Goal: Task Accomplishment & Management: Use online tool/utility

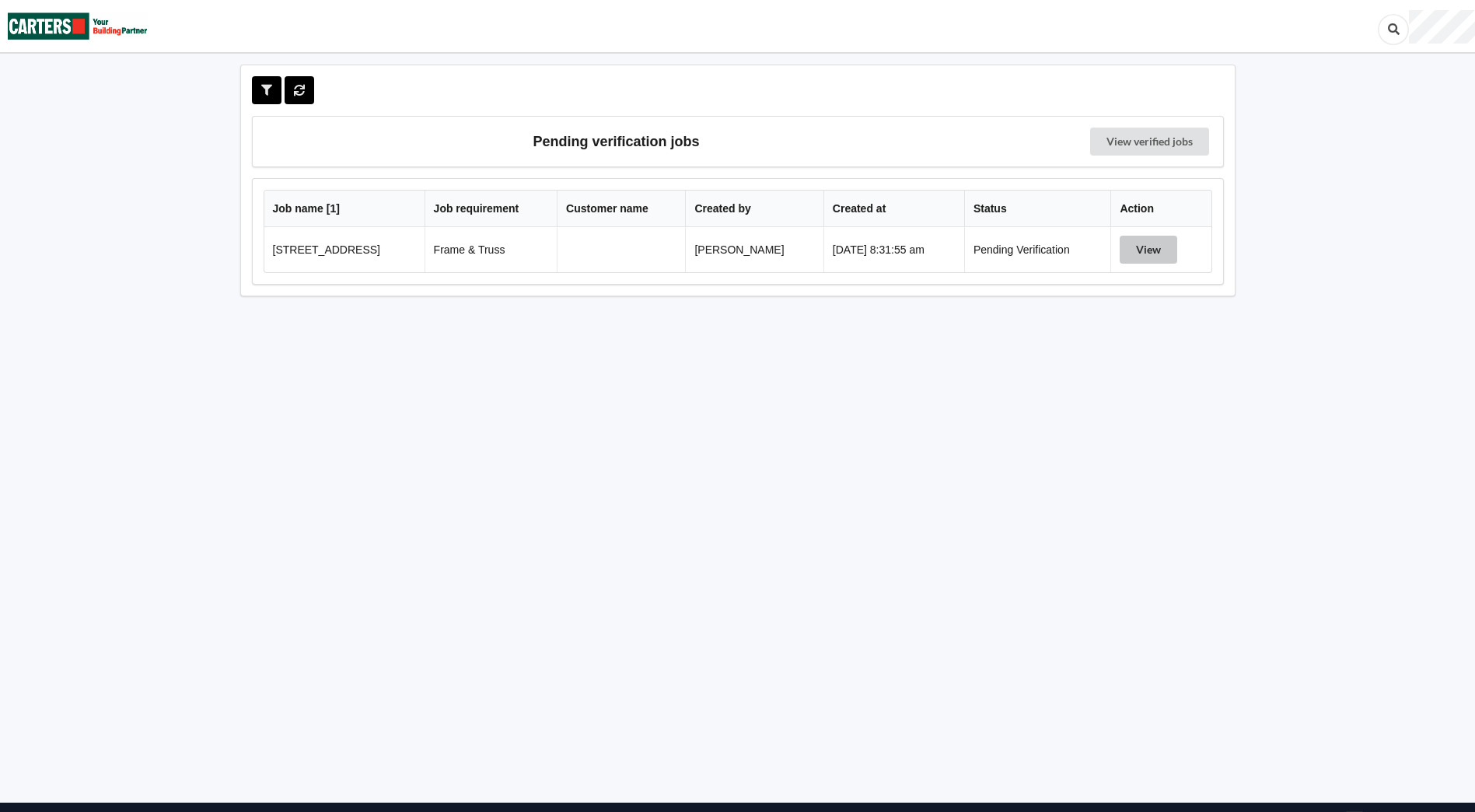
click at [1158, 249] on button "View" at bounding box center [1149, 250] width 58 height 28
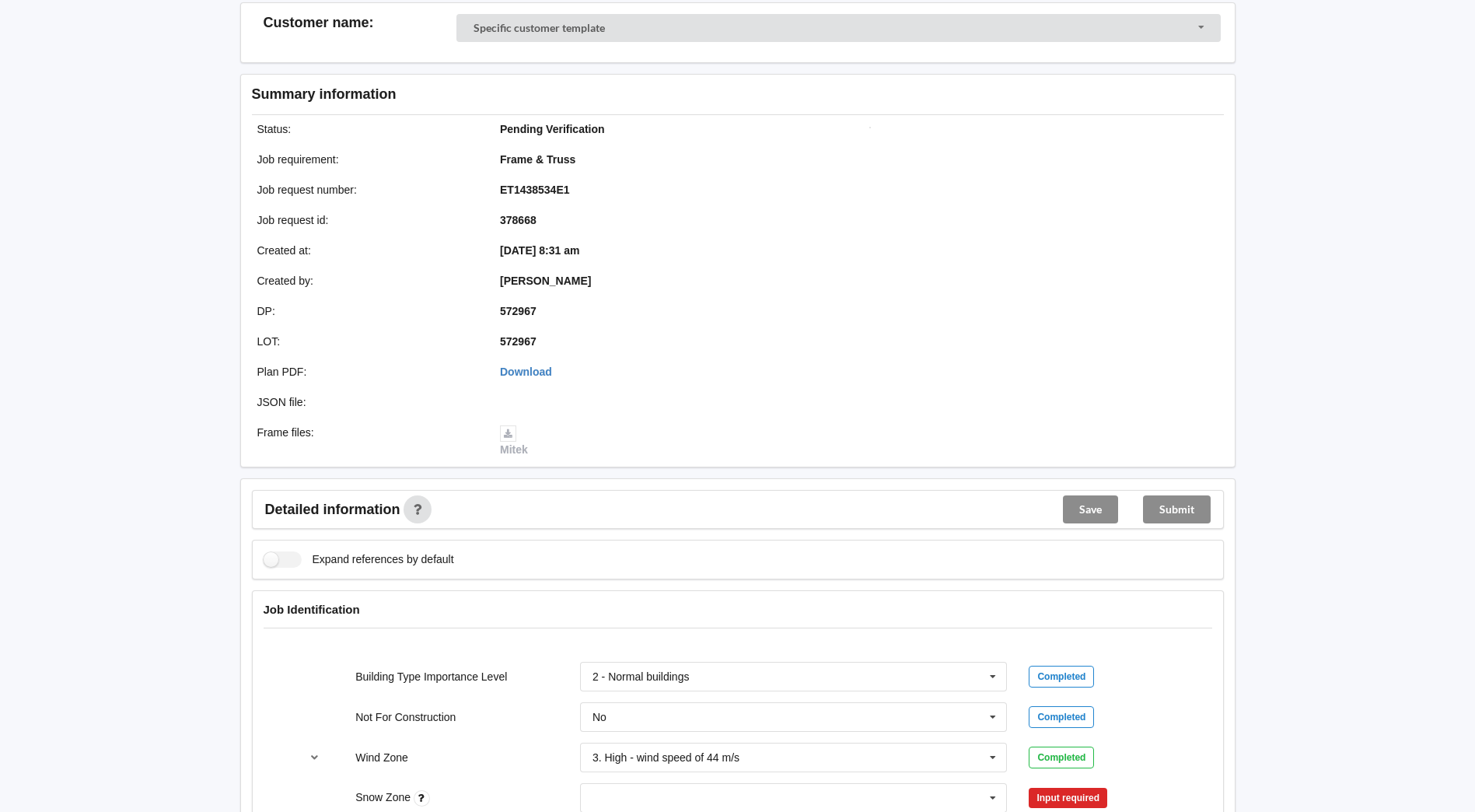
scroll to position [311, 0]
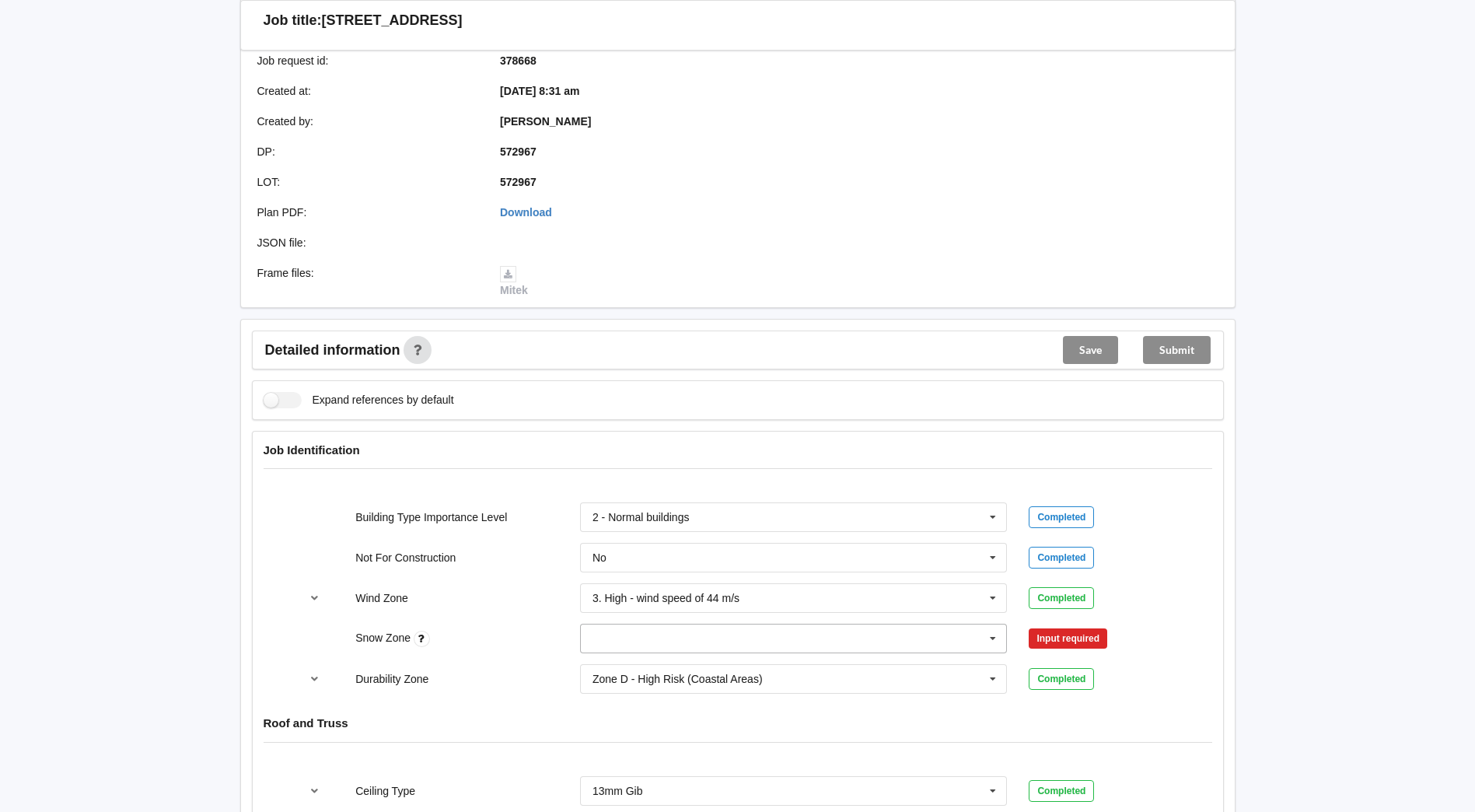
click at [994, 636] on icon at bounding box center [992, 638] width 23 height 29
click at [647, 463] on div "N0" at bounding box center [794, 465] width 426 height 29
click at [1063, 633] on button "Confirm input" at bounding box center [1075, 639] width 93 height 26
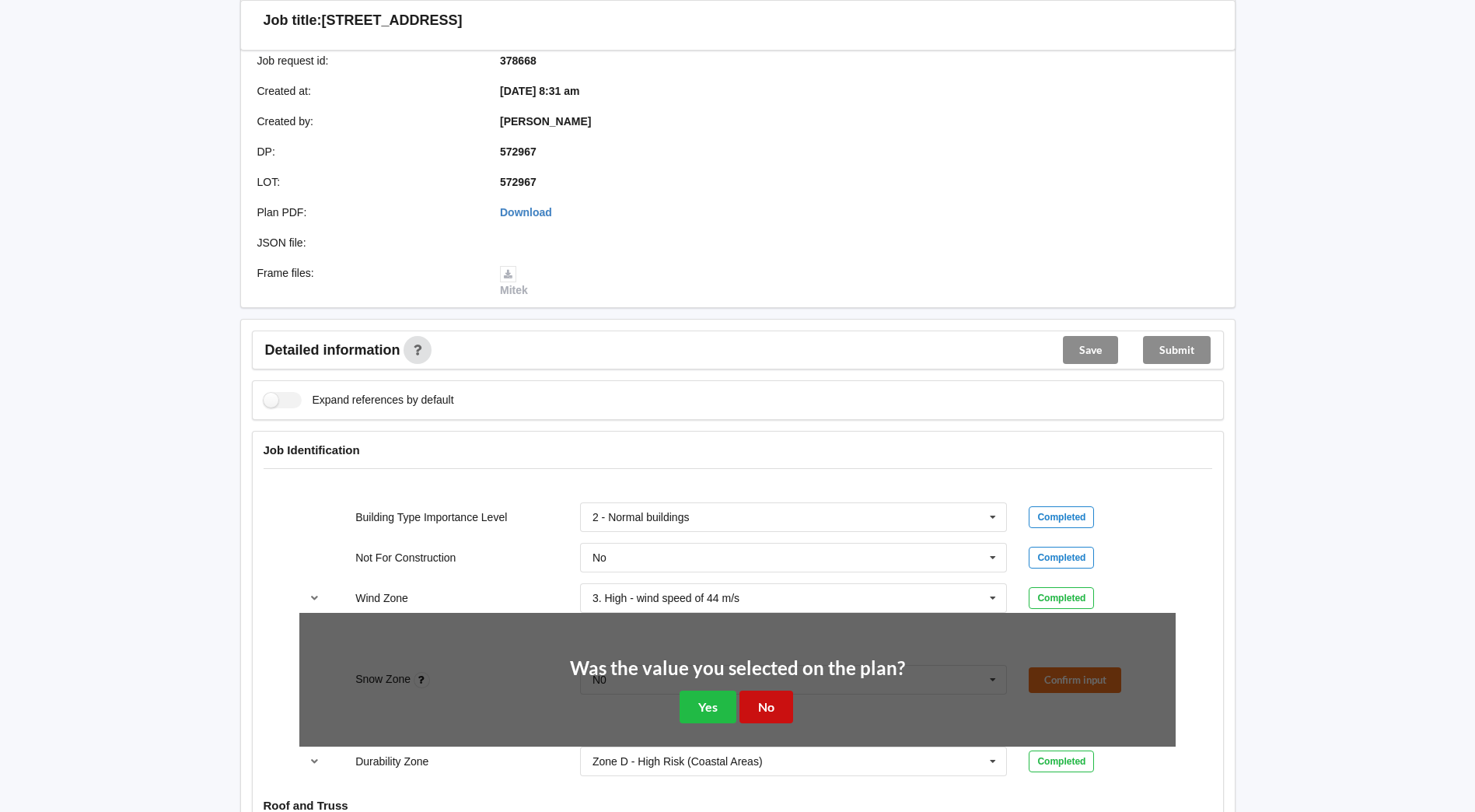
click at [773, 702] on button "No" at bounding box center [766, 707] width 54 height 32
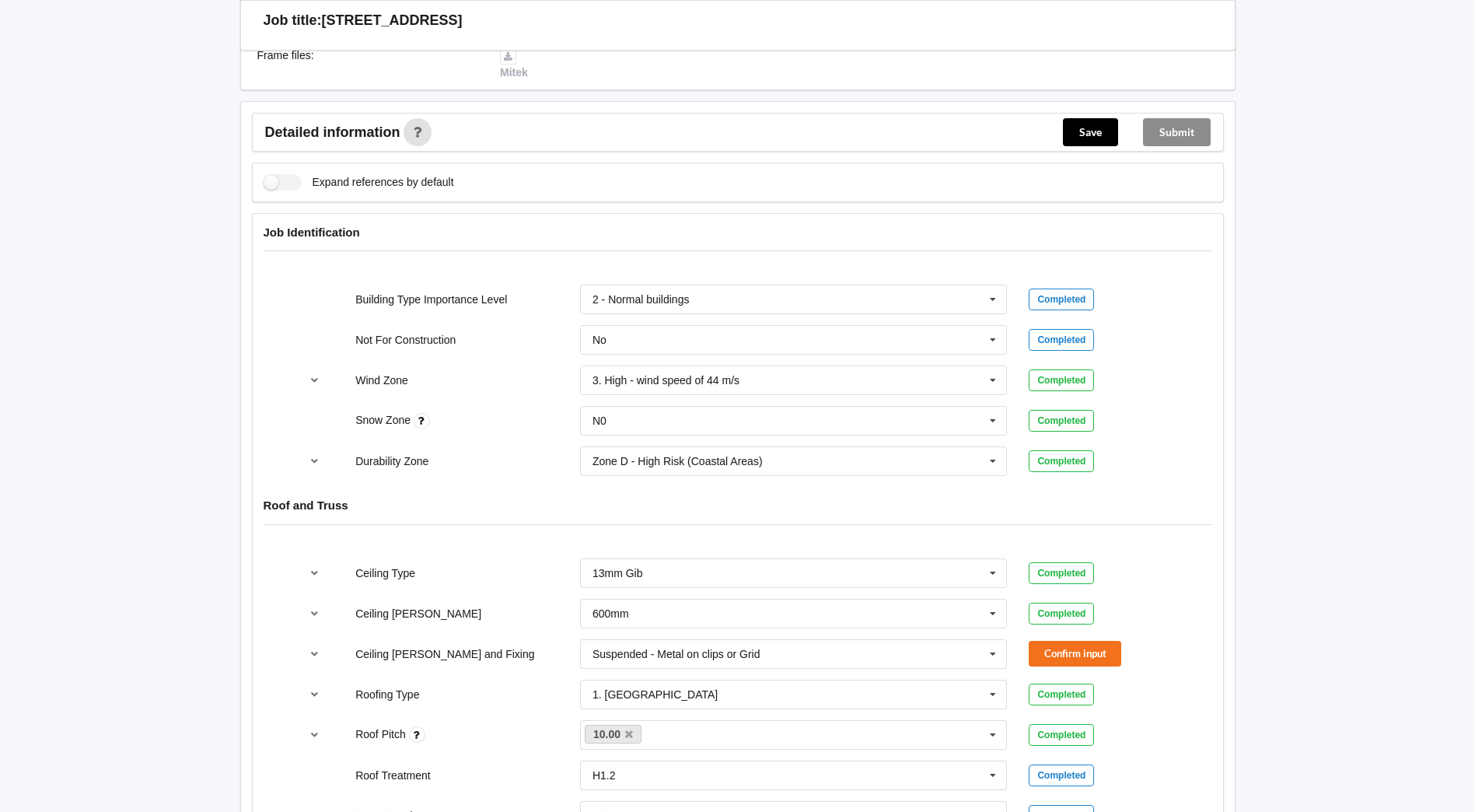
scroll to position [544, 0]
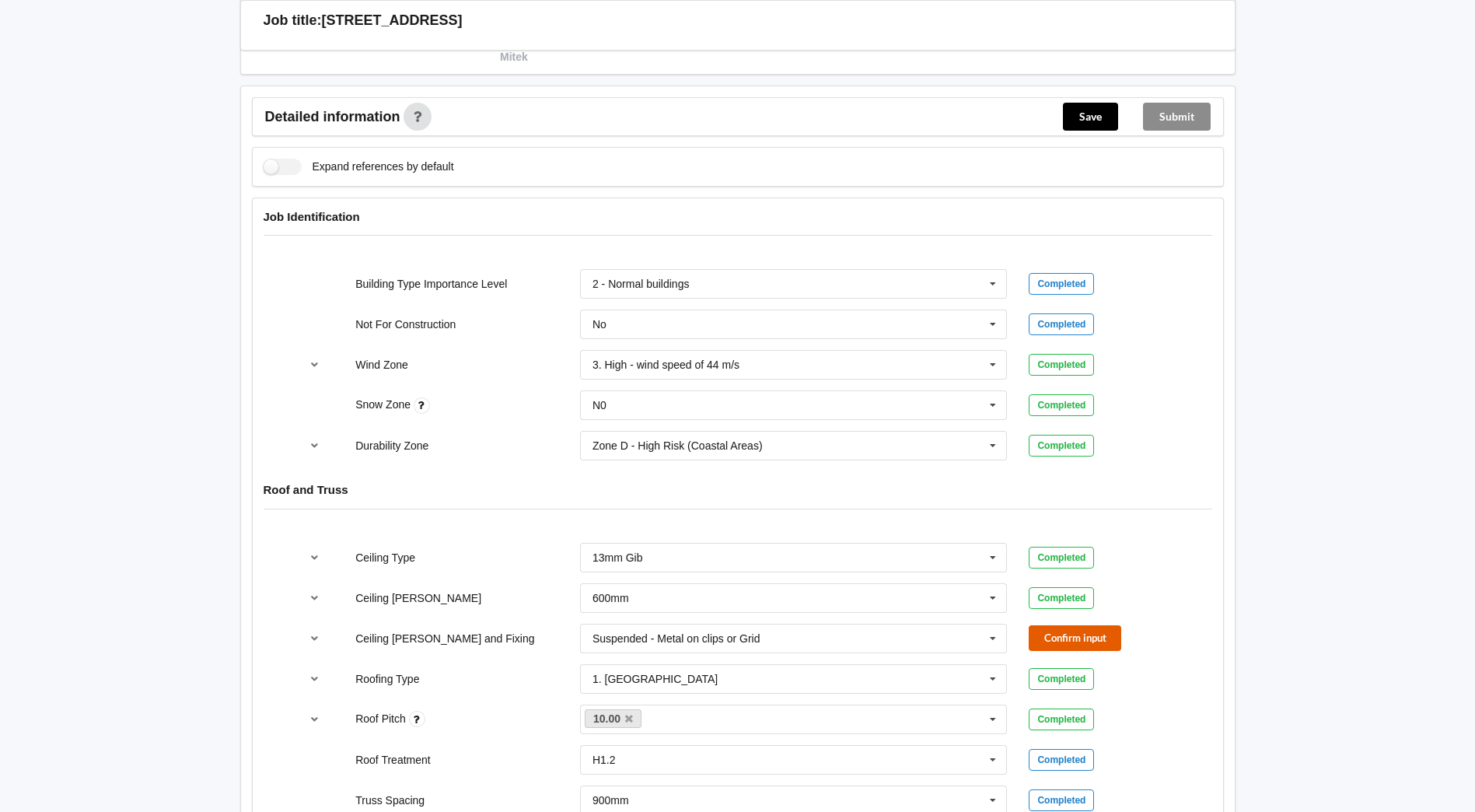
click at [1074, 638] on button "Confirm input" at bounding box center [1075, 638] width 93 height 26
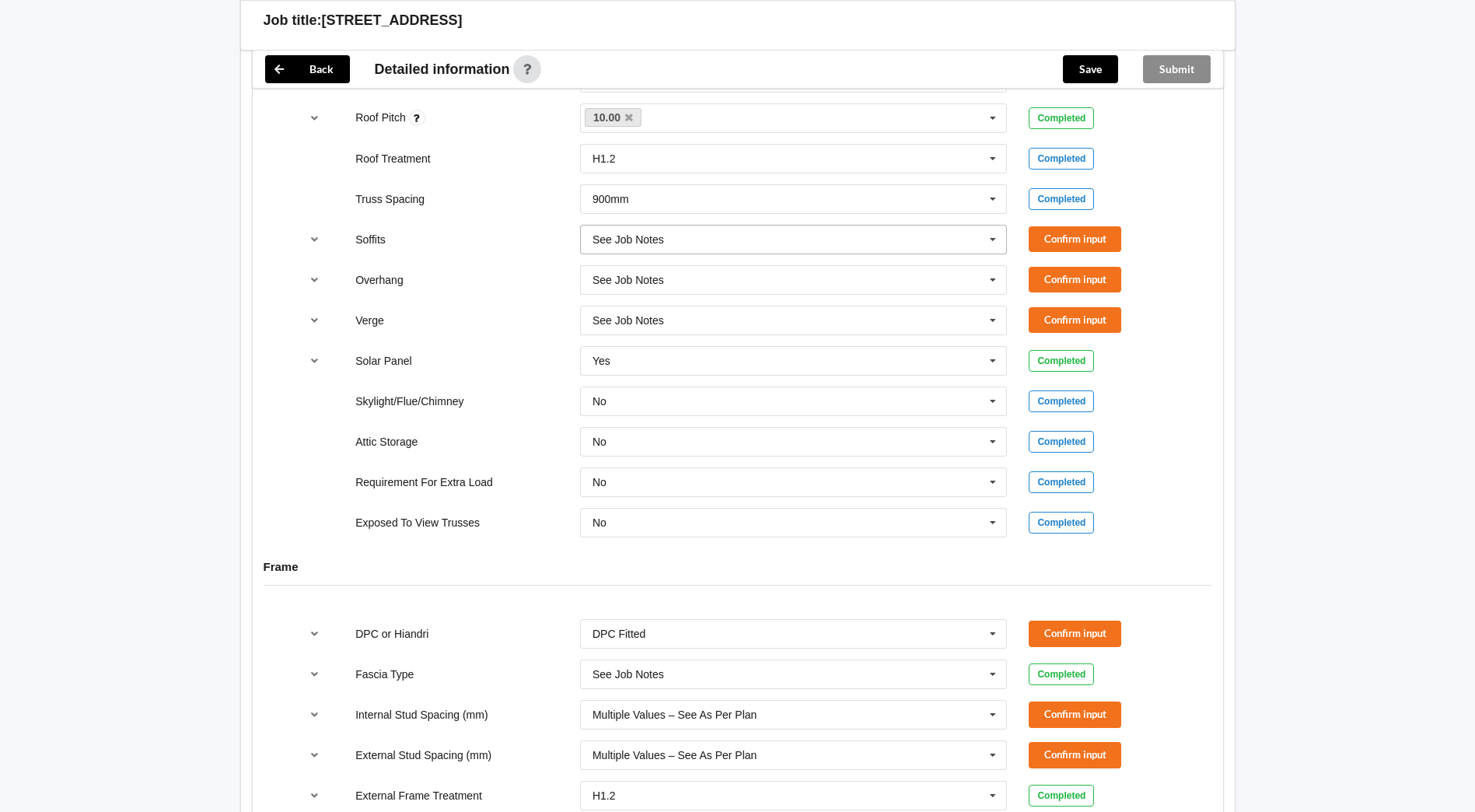
scroll to position [1244, 0]
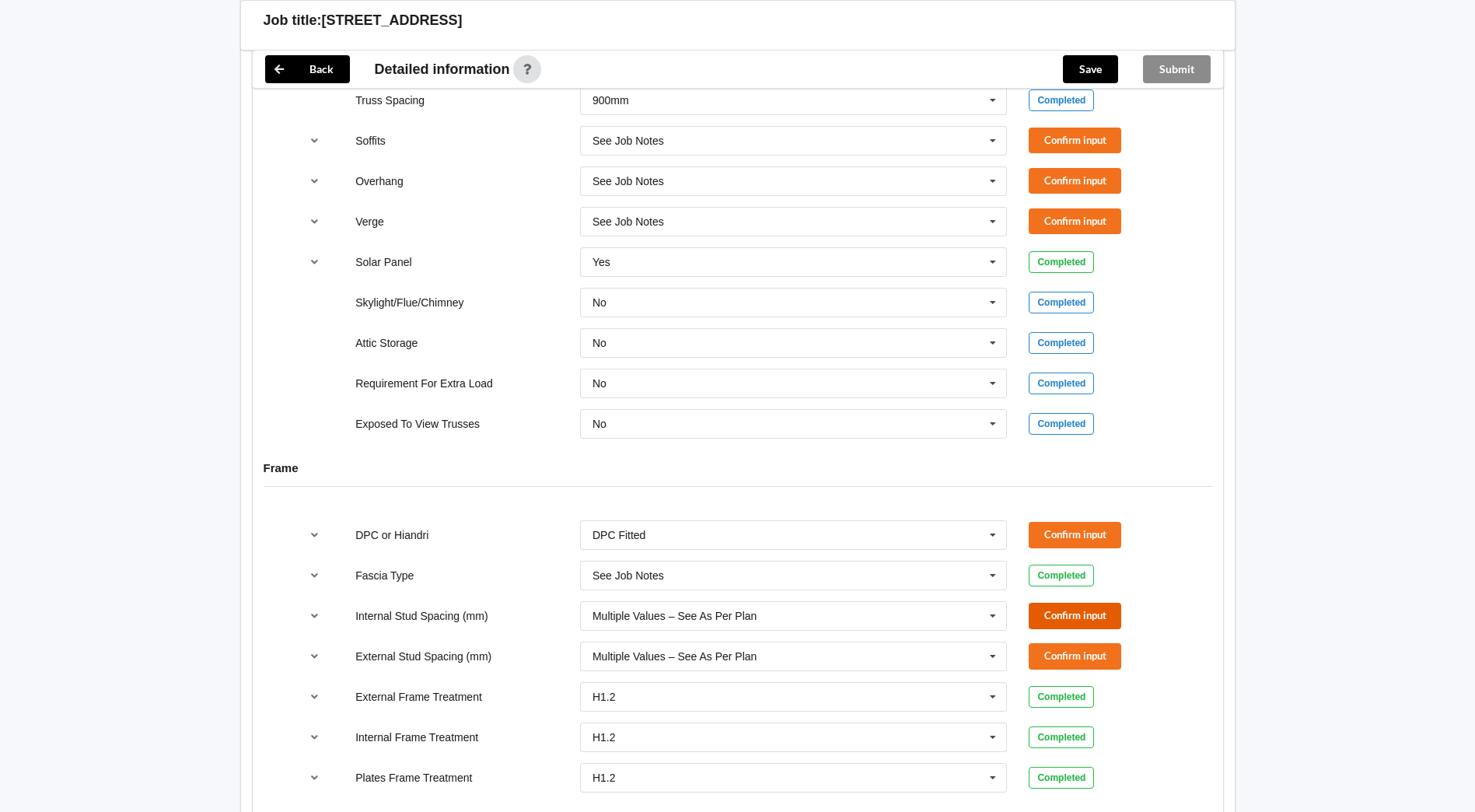
click at [1054, 617] on button "Confirm input" at bounding box center [1075, 615] width 93 height 26
click at [1070, 652] on button "Confirm input" at bounding box center [1075, 656] width 93 height 26
click at [992, 537] on icon at bounding box center [992, 534] width 23 height 29
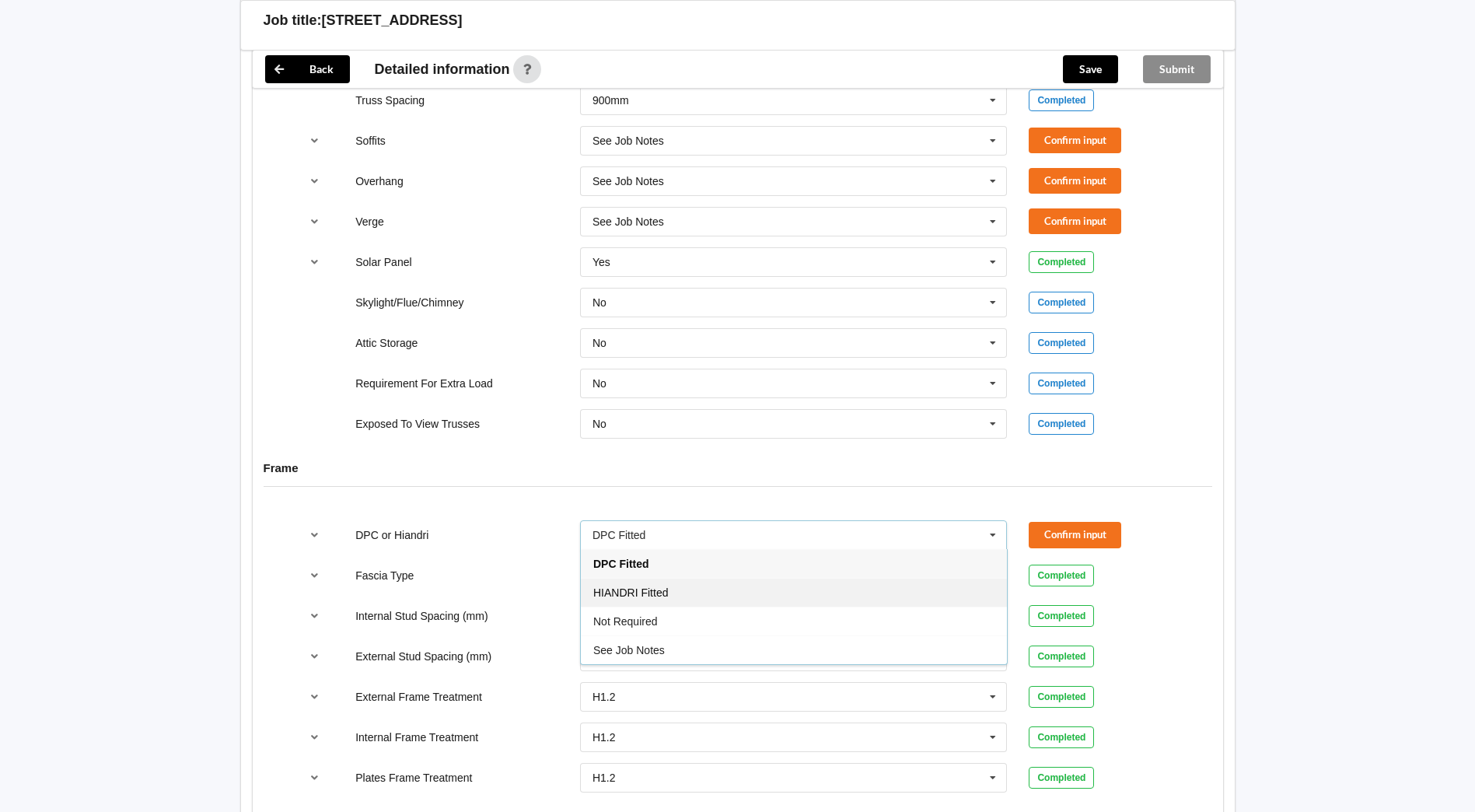
click at [769, 584] on div "HIANDRI Fitted" at bounding box center [794, 591] width 426 height 29
click at [1063, 524] on button "Confirm input" at bounding box center [1075, 534] width 93 height 26
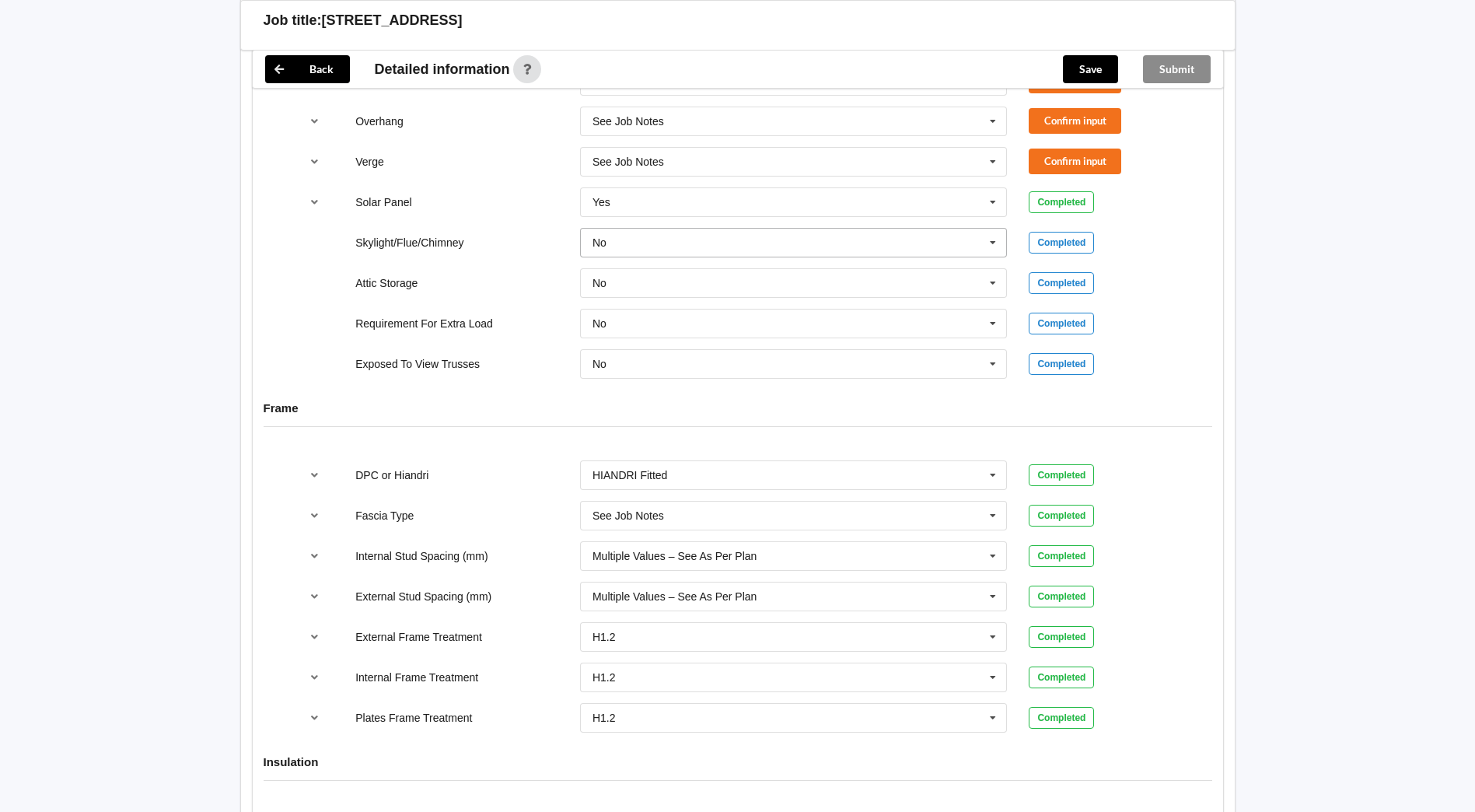
scroll to position [1166, 0]
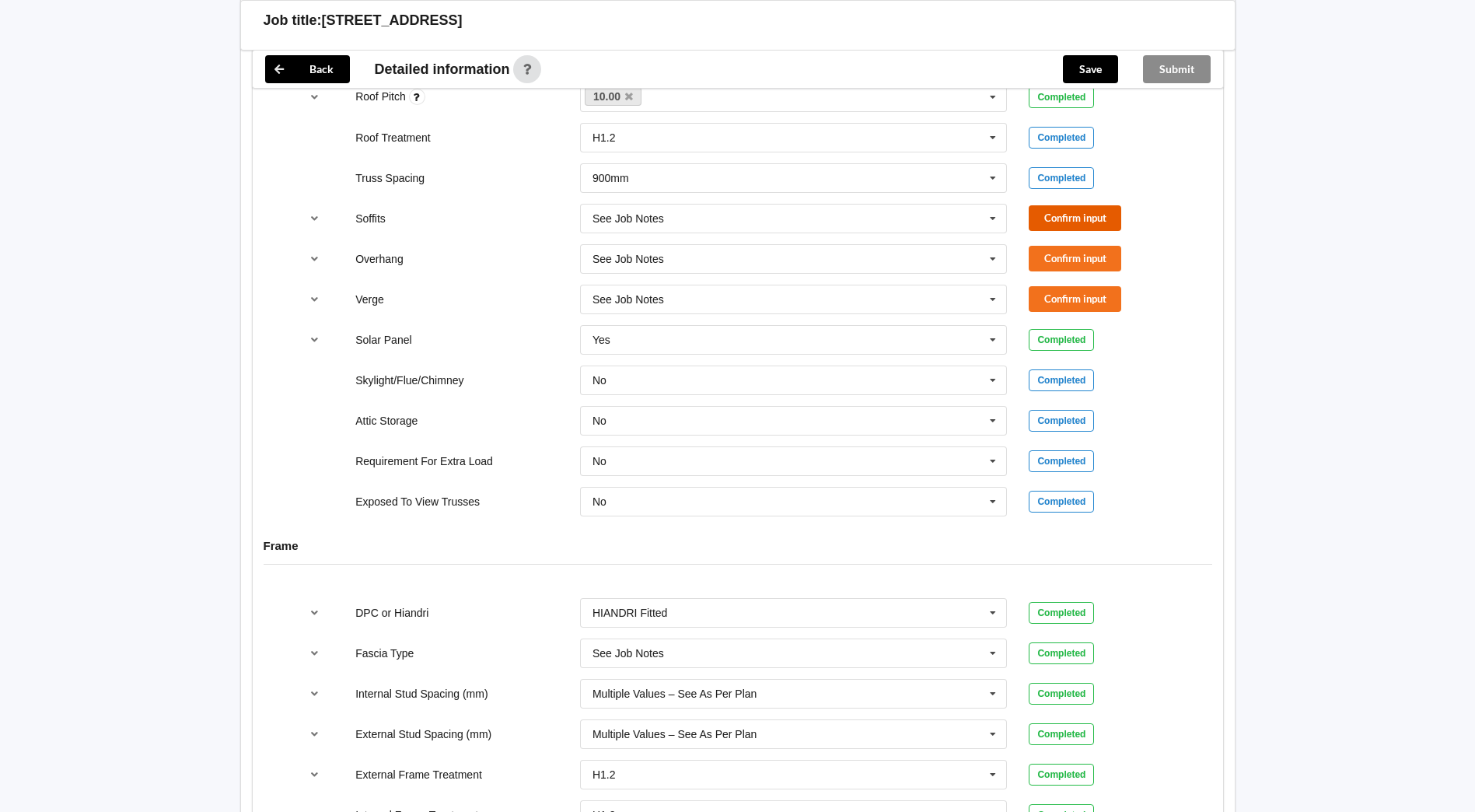
click at [1070, 222] on button "Confirm input" at bounding box center [1075, 218] width 93 height 26
click at [1071, 260] on button "Confirm input" at bounding box center [1075, 259] width 93 height 26
click at [1072, 300] on button "Confirm input" at bounding box center [1075, 300] width 93 height 26
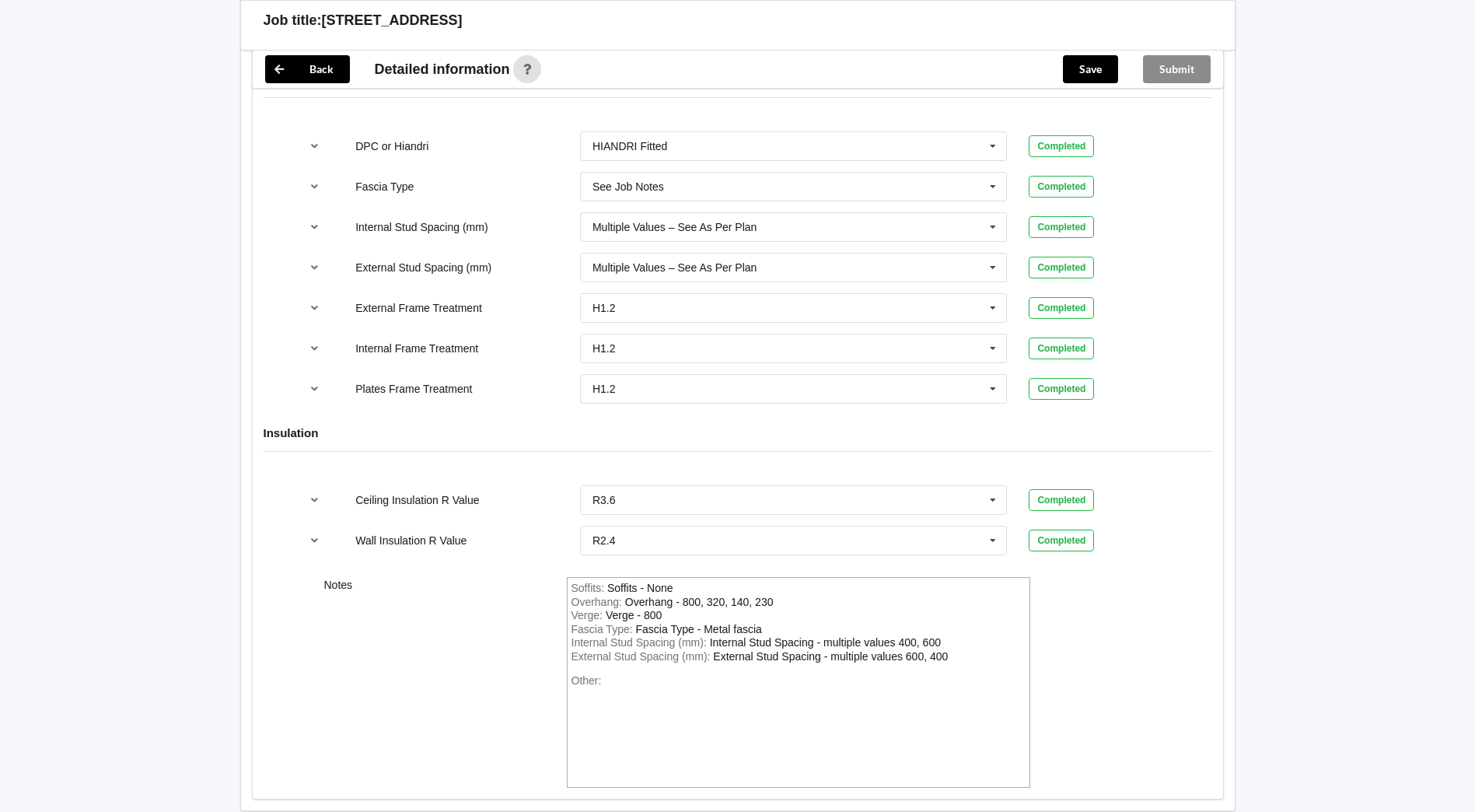
click at [635, 689] on div "Other:" at bounding box center [798, 727] width 454 height 108
drag, startPoint x: 910, startPoint y: 683, endPoint x: 809, endPoint y: 677, distance: 101.2
click at [798, 682] on div "Other: Please Estimate as Double 90x45 Double Top Plate Fitted" at bounding box center [798, 727] width 454 height 108
drag, startPoint x: 886, startPoint y: 679, endPoint x: 610, endPoint y: 666, distance: 276.3
click at [610, 666] on div "Soffits : Soffits - None Overhang : Overhang - 800, 320, 140, 230 Verge : Verge…" at bounding box center [799, 683] width 464 height 211
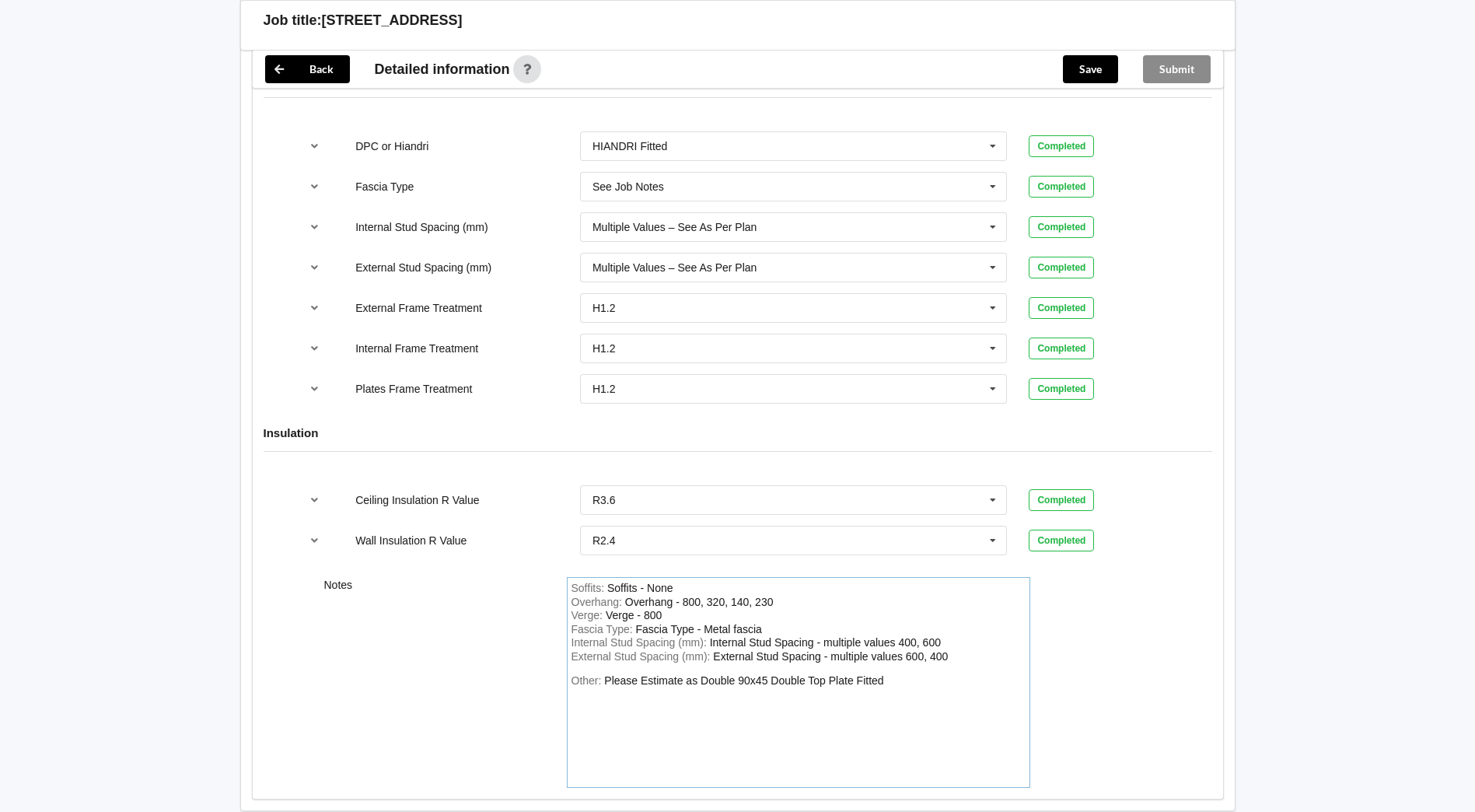
copy div "Please Estimate as Double 90x45 Double Top Plate Fitted"
click at [1083, 70] on button "Save" at bounding box center [1090, 69] width 55 height 28
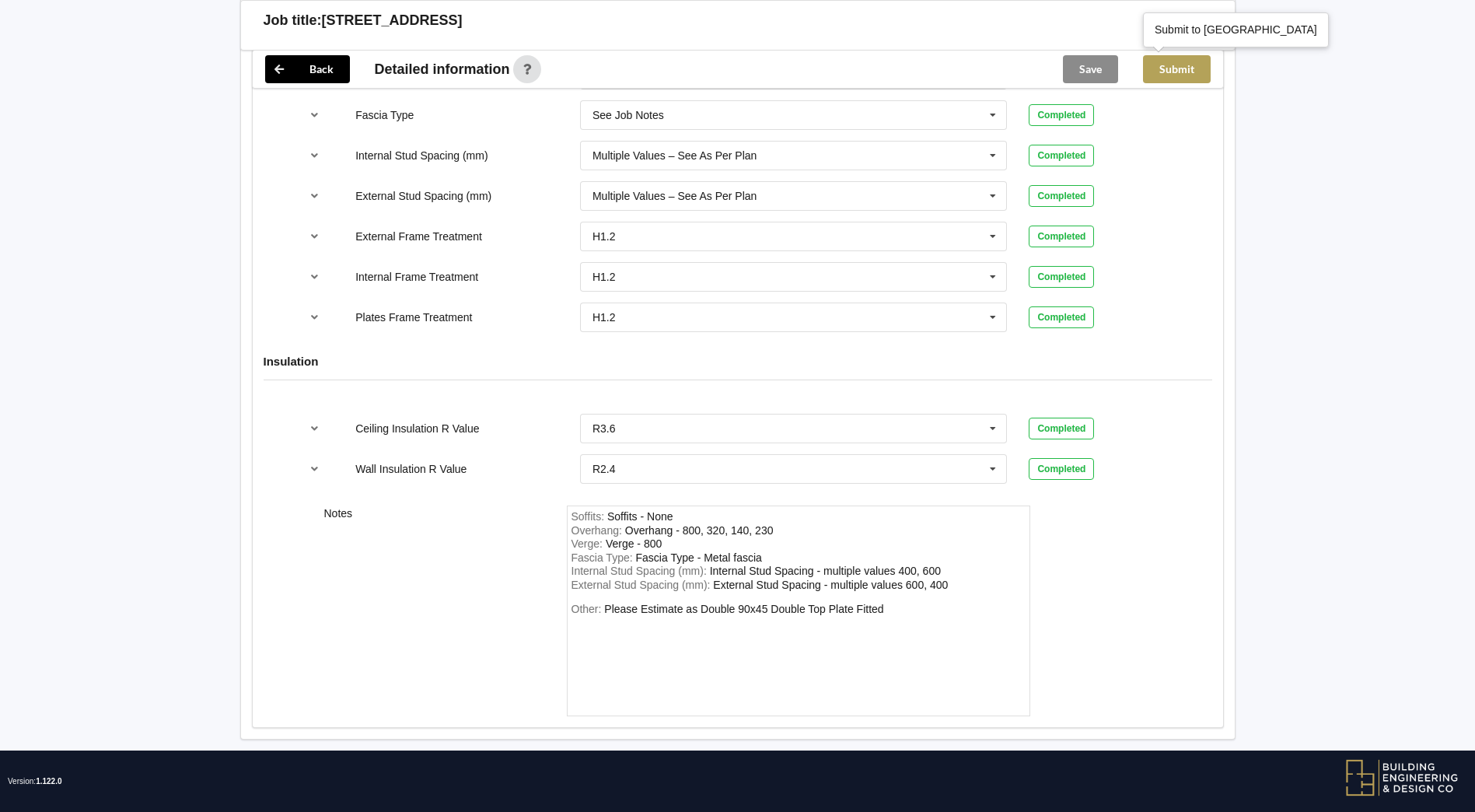
click at [1173, 71] on button "Submit" at bounding box center [1176, 69] width 68 height 28
